Goal: Task Accomplishment & Management: Complete application form

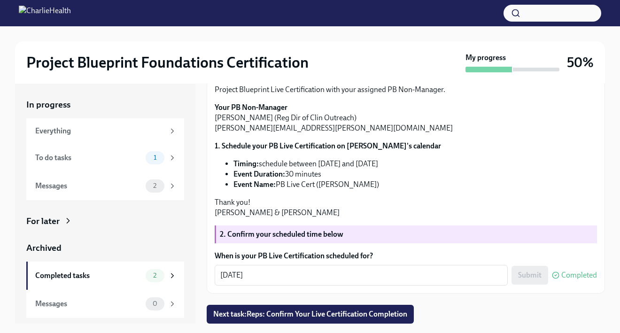
scroll to position [191, 0]
click at [181, 155] on div "To do tasks 1" at bounding box center [105, 158] width 158 height 28
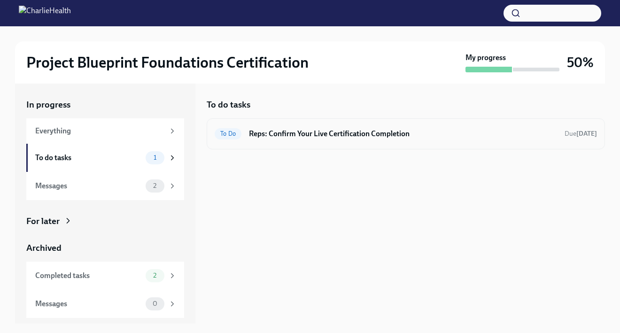
click at [319, 135] on h6 "Reps: Confirm Your Live Certification Completion" at bounding box center [403, 134] width 308 height 10
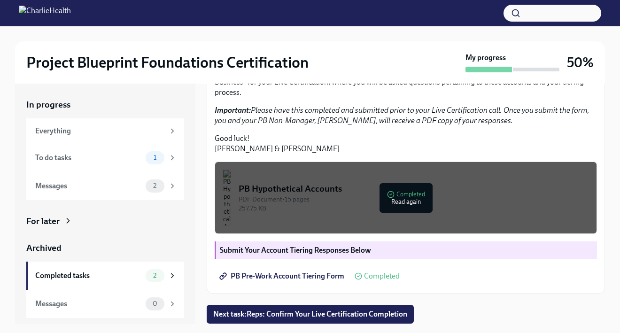
scroll to position [227, 0]
click at [419, 204] on div "PDF Document • 15 pages" at bounding box center [414, 199] width 350 height 9
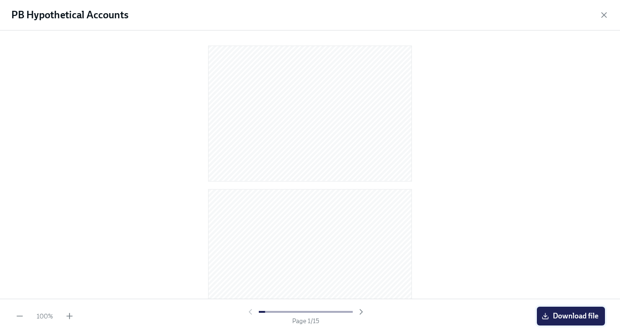
click at [551, 314] on span "Download file" at bounding box center [570, 315] width 55 height 9
